Goal: Transaction & Acquisition: Purchase product/service

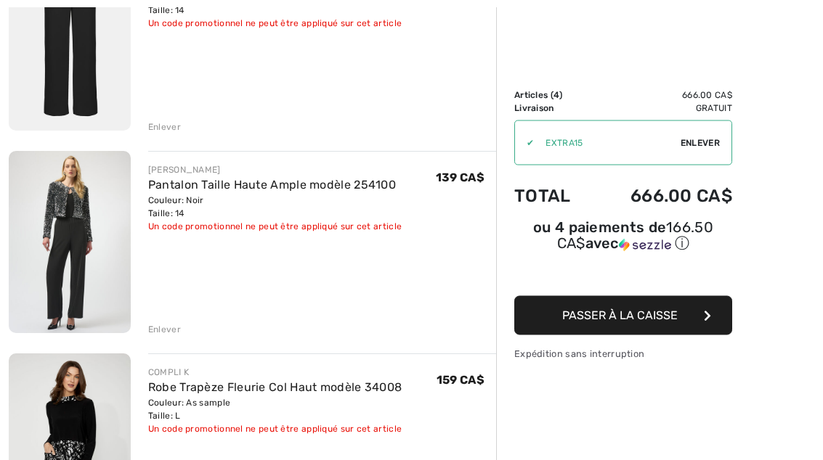
scroll to position [244, 0]
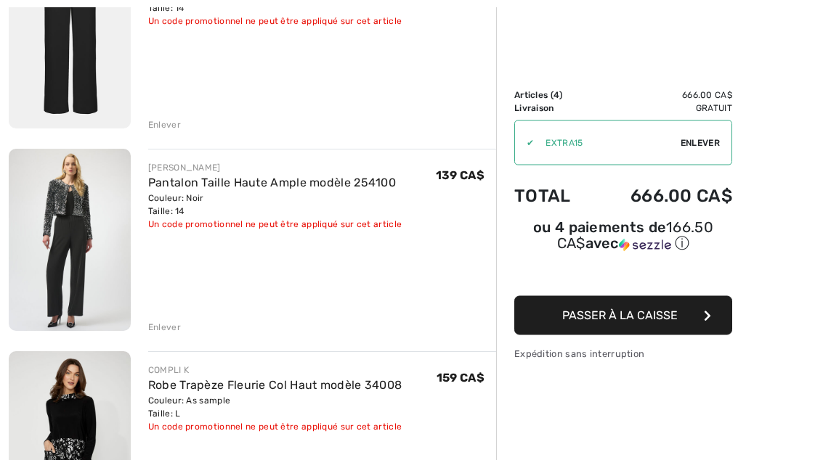
click at [170, 328] on div "Enlever" at bounding box center [164, 328] width 33 height 13
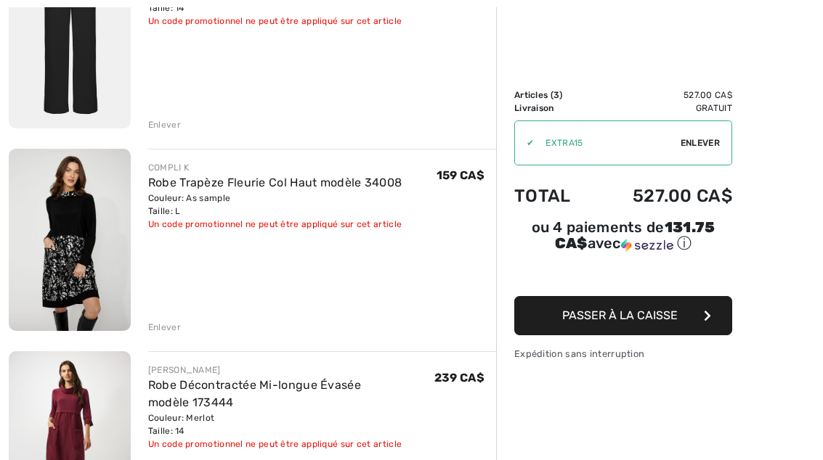
click at [171, 125] on div "Enlever" at bounding box center [164, 124] width 33 height 13
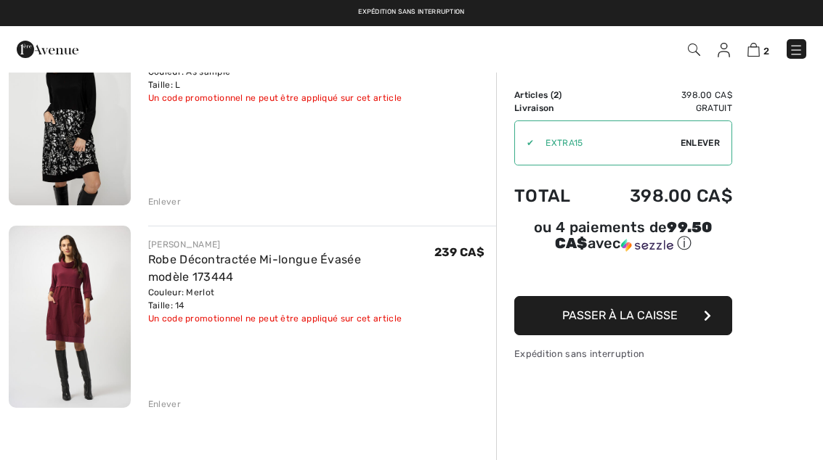
scroll to position [167, 0]
click at [692, 316] on button "Passer à la caisse" at bounding box center [623, 315] width 218 height 39
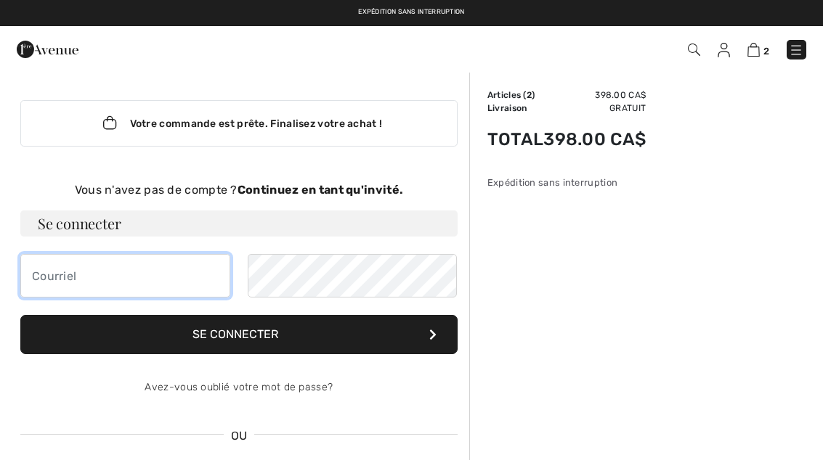
click at [105, 277] on input "email" at bounding box center [125, 276] width 210 height 44
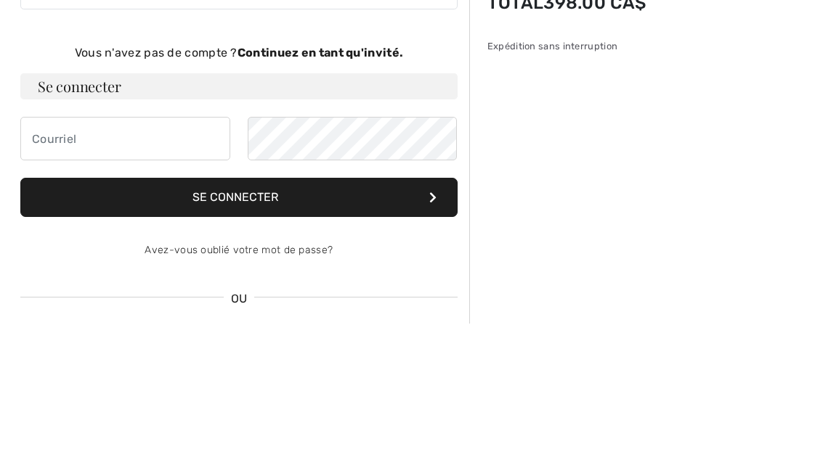
scroll to position [137, 0]
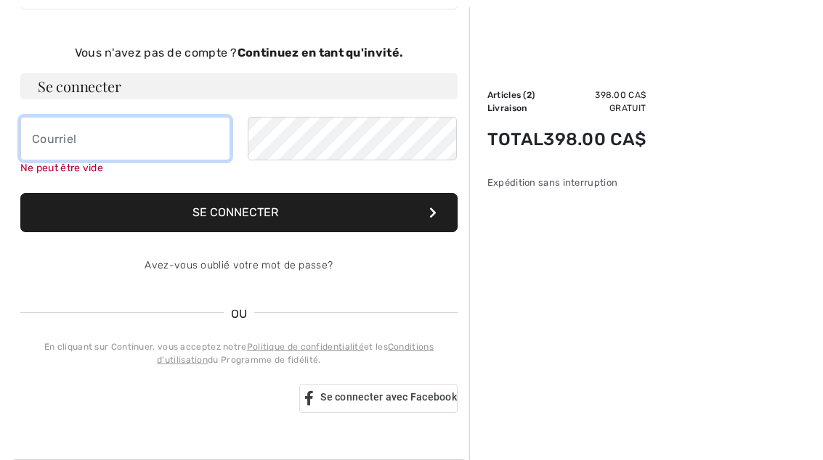
click at [114, 142] on input "email" at bounding box center [125, 139] width 210 height 44
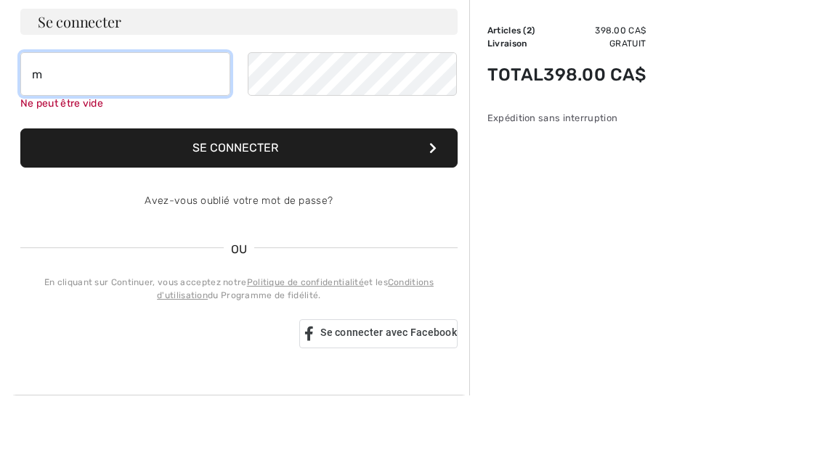
type input "ma"
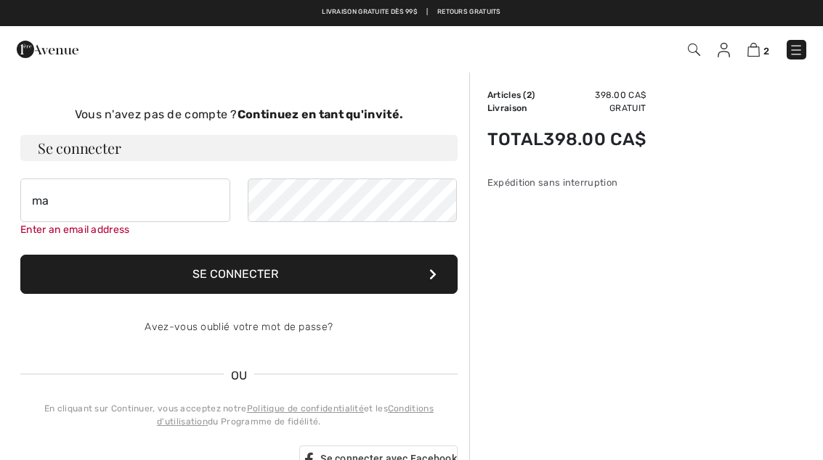
scroll to position [76, 0]
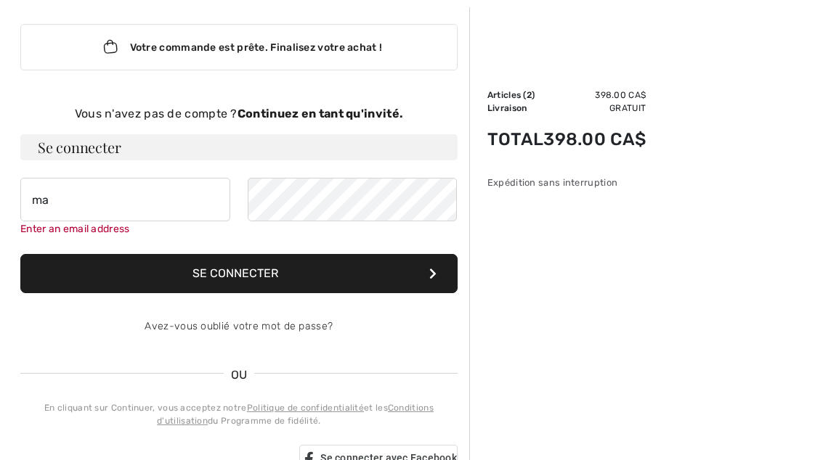
click at [357, 115] on strong "Continuez en tant qu'invité." at bounding box center [320, 114] width 166 height 14
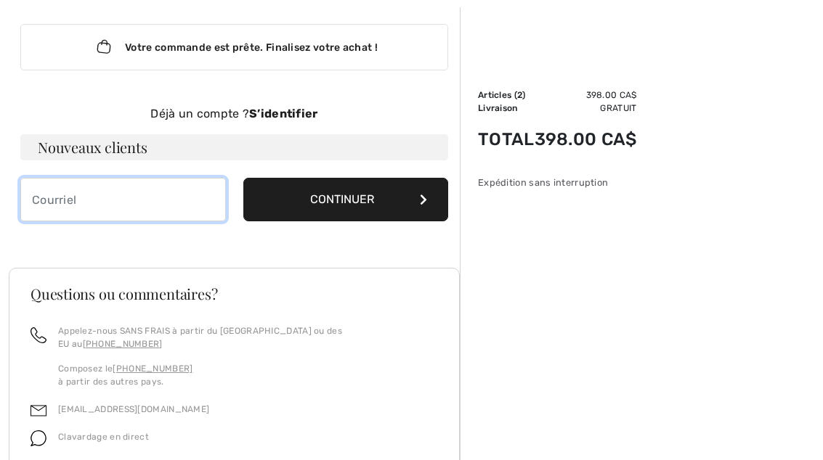
click at [130, 195] on input "email" at bounding box center [122, 200] width 205 height 44
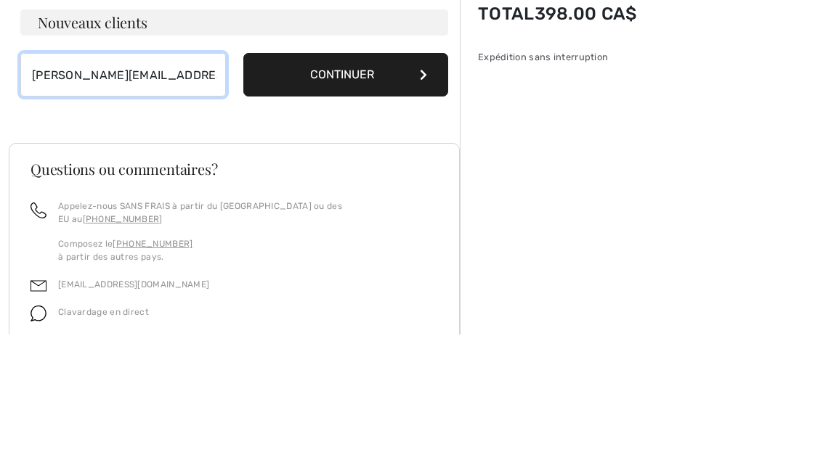
type input "martine_stlouis@bell.net"
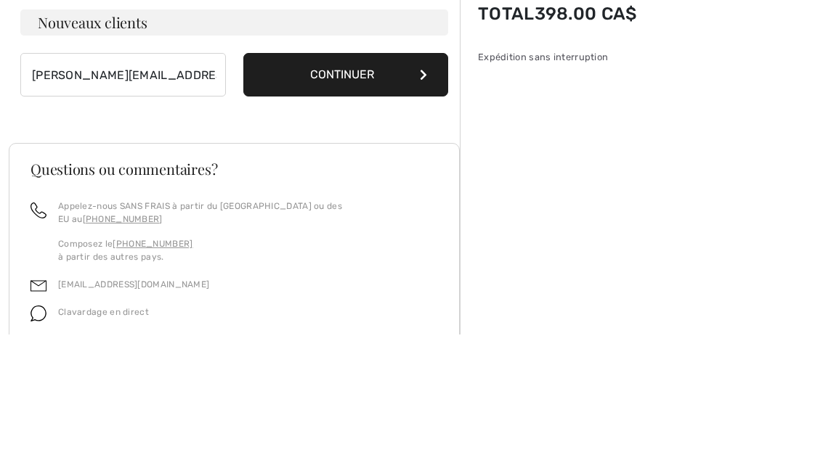
click at [367, 179] on button "Continuer" at bounding box center [345, 201] width 205 height 44
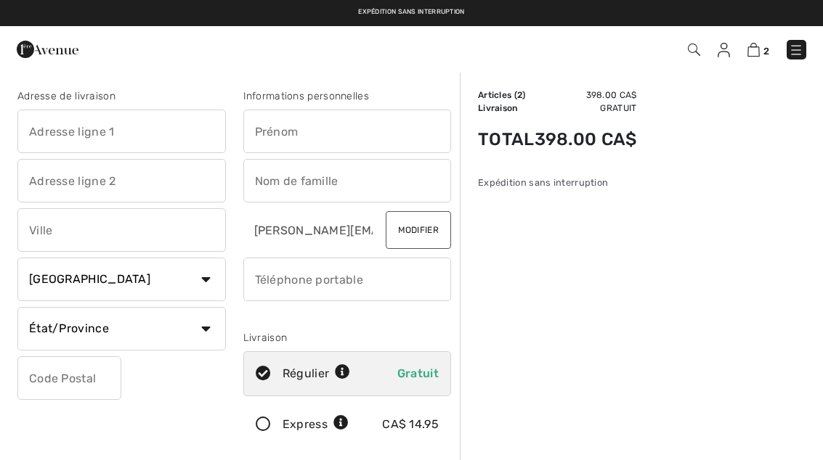
click at [143, 127] on input "text" at bounding box center [121, 132] width 208 height 44
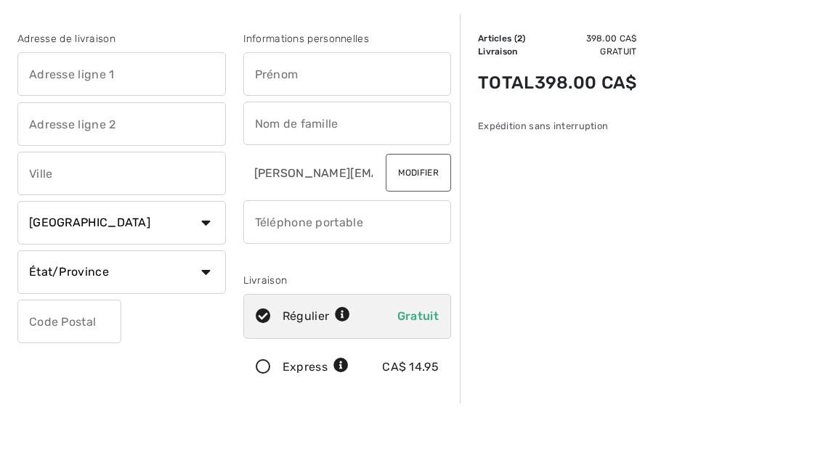
scroll to position [57, 0]
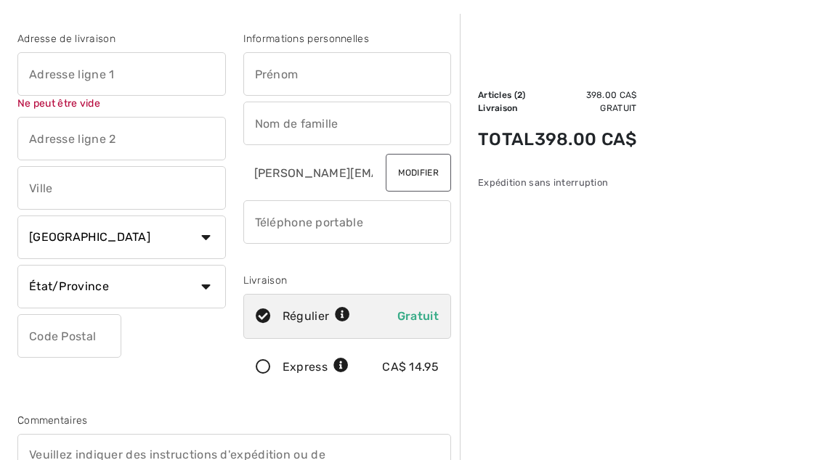
type input "[PERSON_NAME]"
type input "St-Louis"
type input "5143371214"
click at [367, 220] on input "phone" at bounding box center [347, 222] width 208 height 44
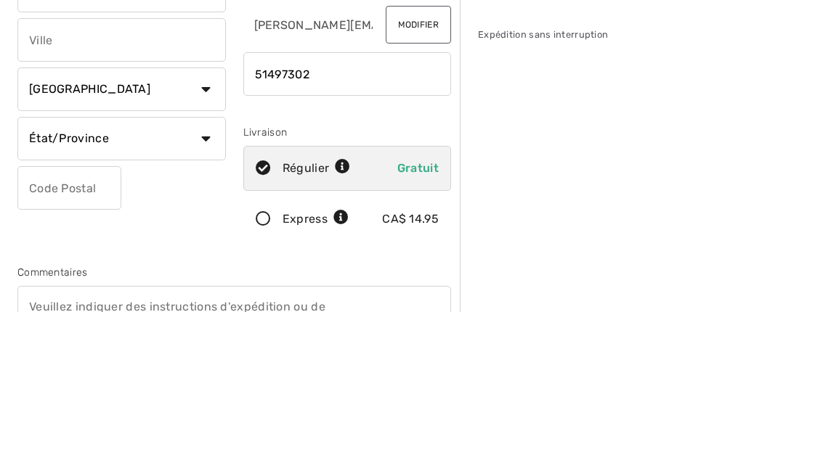
type input "5149730278"
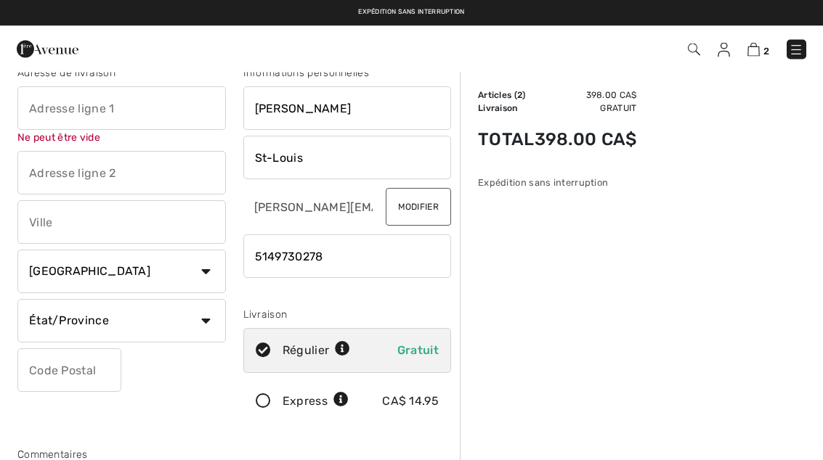
scroll to position [0, 0]
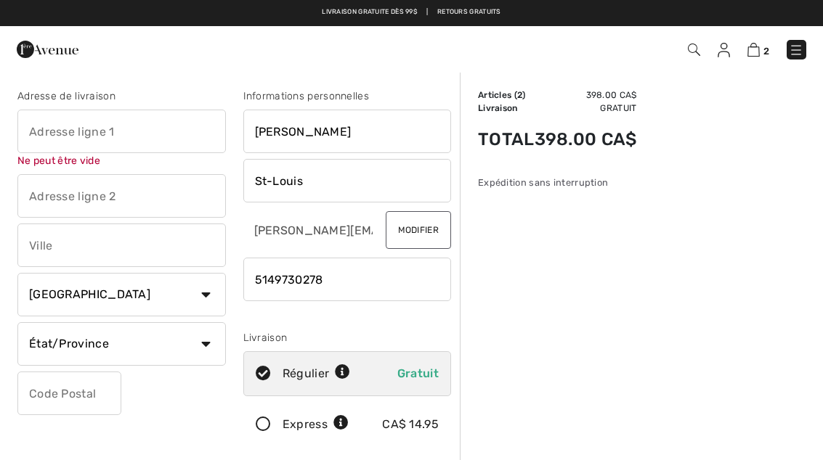
click at [178, 129] on input "text" at bounding box center [121, 132] width 208 height 44
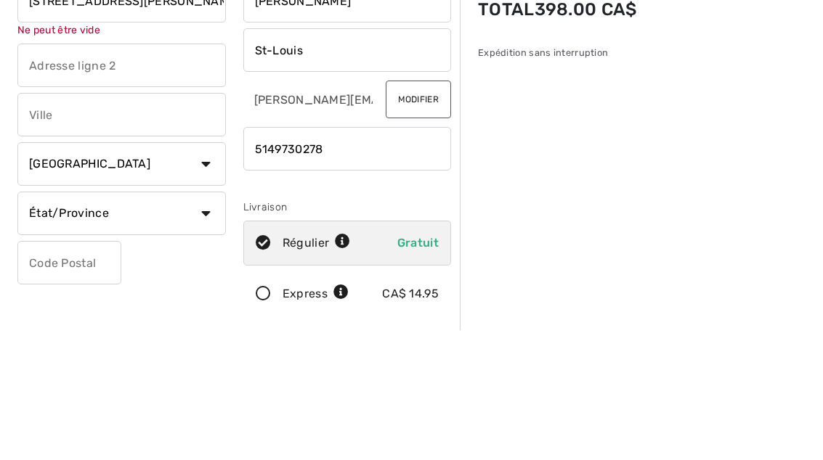
click at [140, 224] on input "text" at bounding box center [121, 246] width 208 height 44
type input "11963 ave du beau bois"
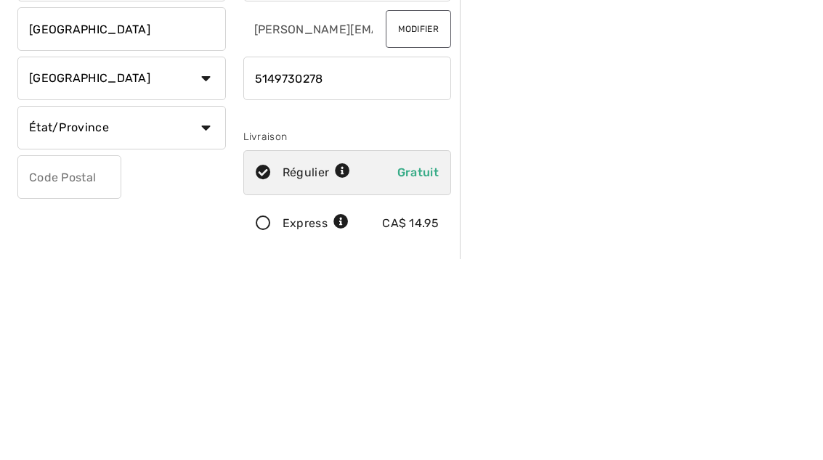
type input "Montreal"
click at [201, 307] on select "État/Province Alberta Colombie-Britannique Ile-du-Prince-Edward Manitoba Nouvea…" at bounding box center [121, 329] width 208 height 44
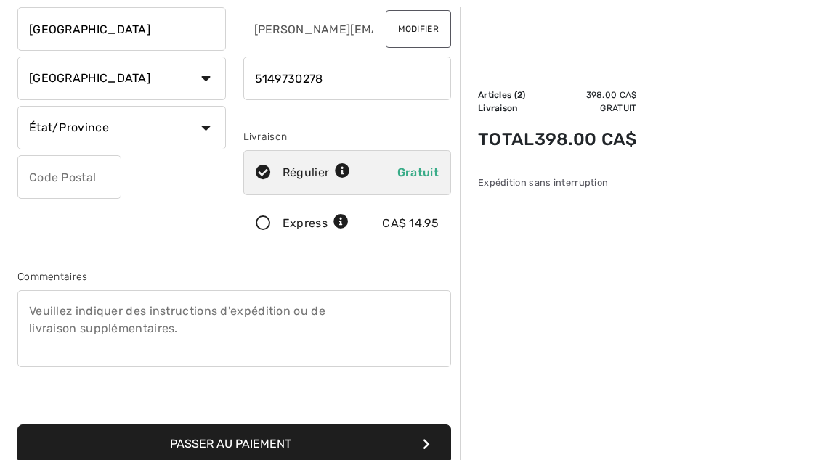
select select "QC"
click at [91, 176] on input "text" at bounding box center [69, 177] width 104 height 44
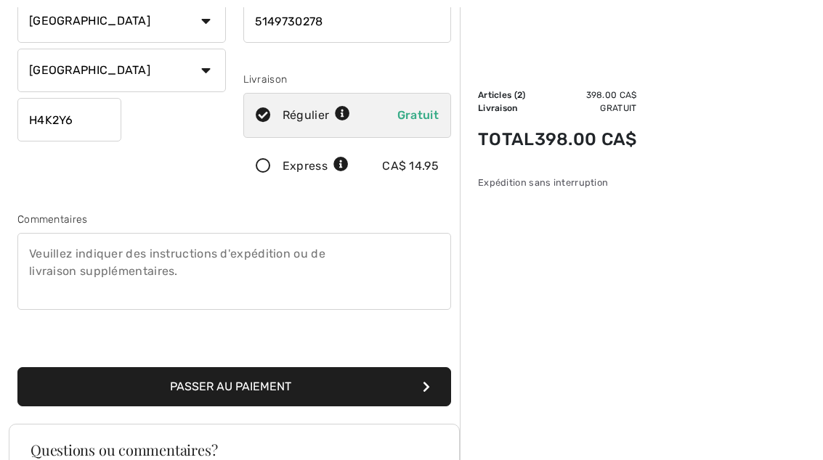
scroll to position [262, 0]
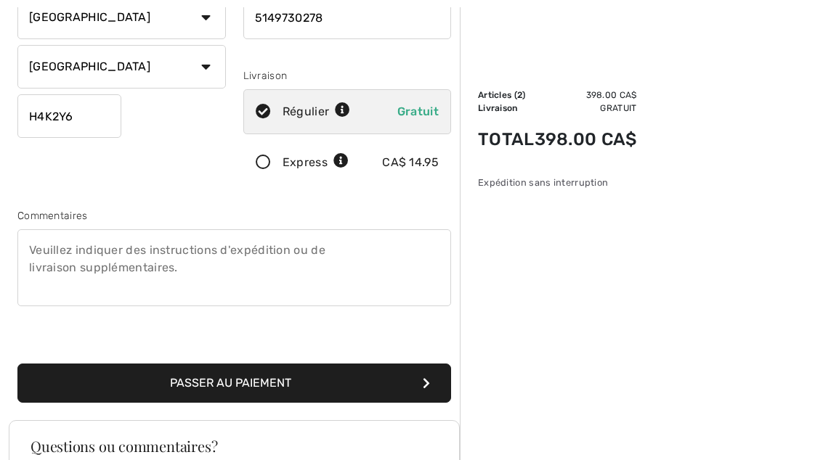
type input "H4K2Y6"
click at [350, 381] on button "Passer au paiement" at bounding box center [234, 383] width 434 height 39
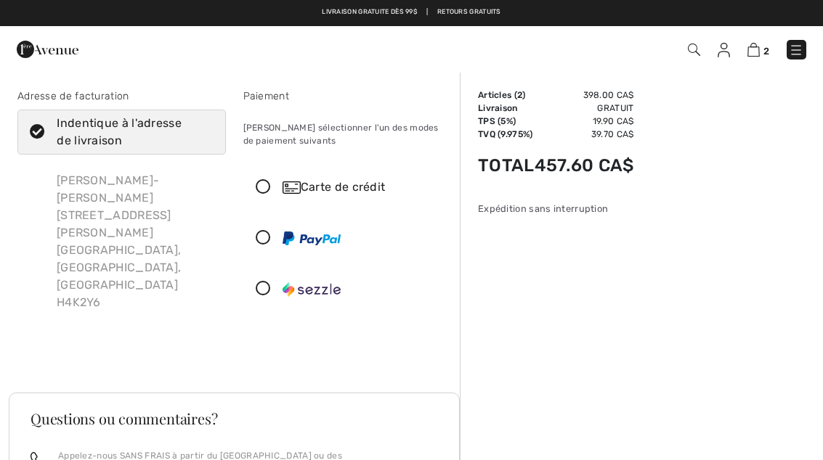
click at [266, 191] on icon at bounding box center [263, 187] width 38 height 15
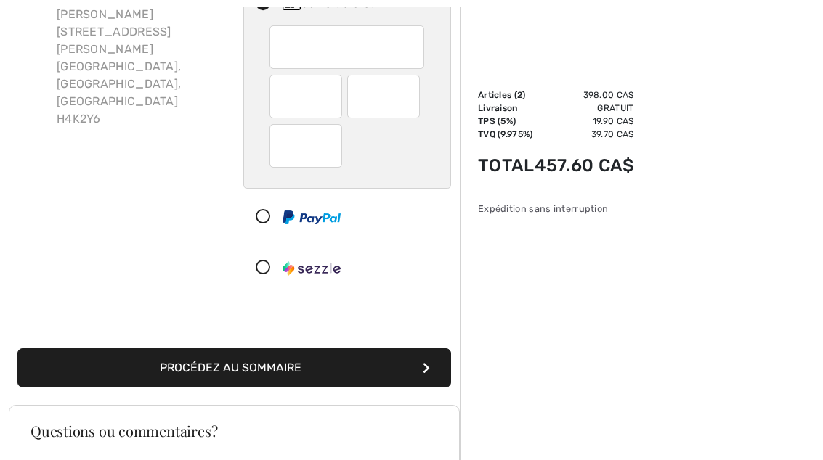
scroll to position [187, 0]
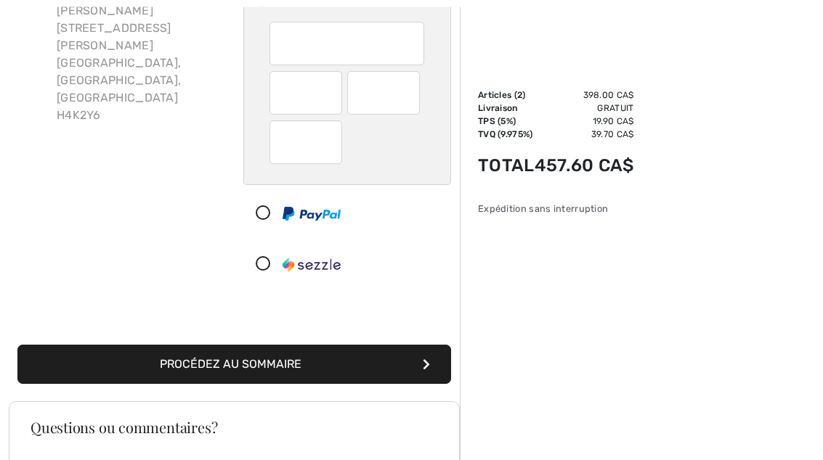
click at [338, 362] on button "Procédez au sommaire" at bounding box center [234, 365] width 434 height 39
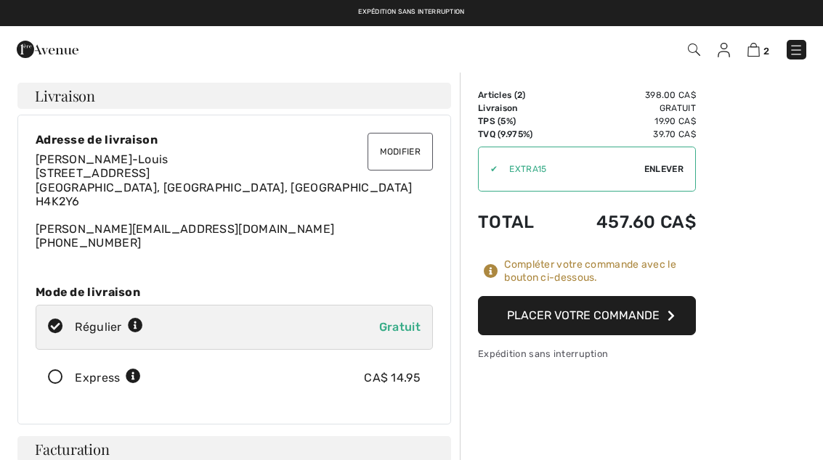
click at [637, 314] on button "Placer votre commande" at bounding box center [587, 315] width 218 height 39
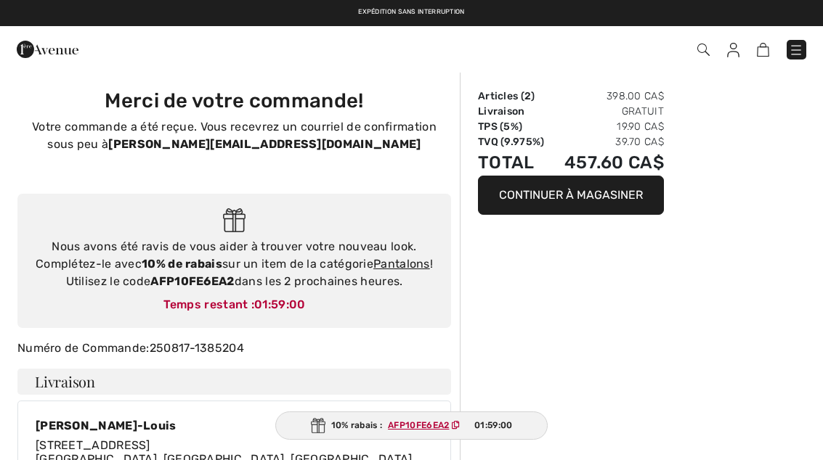
checkbox input "true"
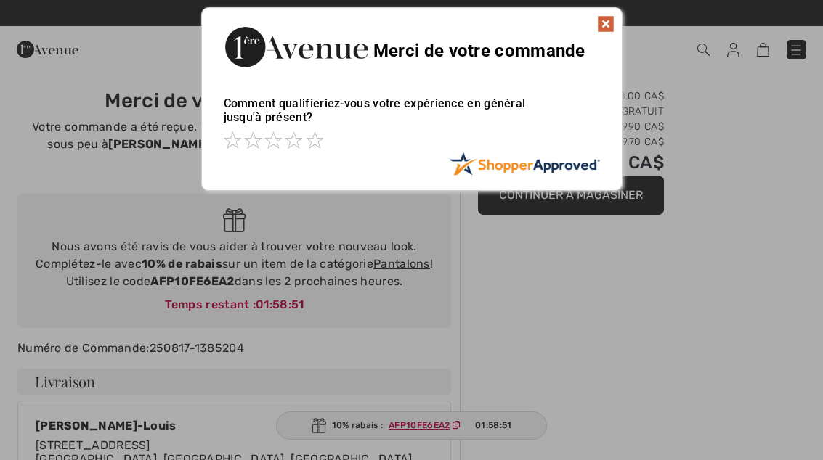
click at [606, 25] on img at bounding box center [605, 23] width 17 height 17
